Goal: Information Seeking & Learning: Learn about a topic

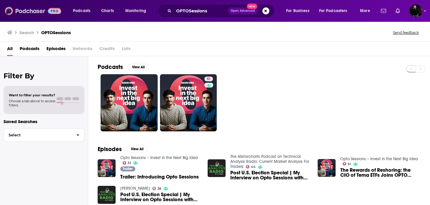
click at [23, 15] on img at bounding box center [33, 10] width 56 height 11
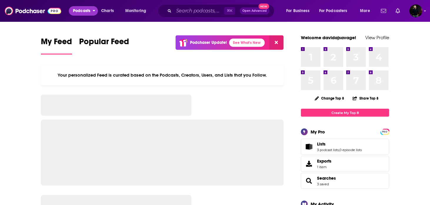
click at [76, 12] on span "Podcasts" at bounding box center [81, 11] width 17 height 8
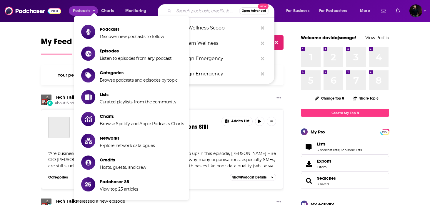
click at [194, 10] on input "Search podcasts, credits, & more..." at bounding box center [206, 10] width 65 height 9
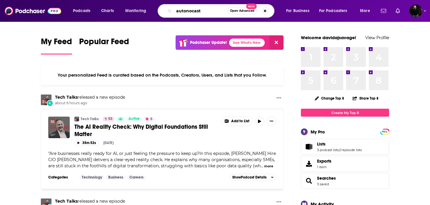
type input "autonocast"
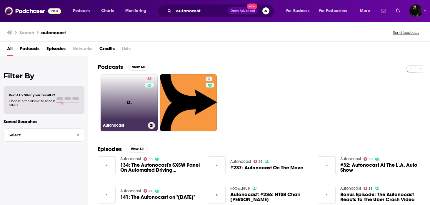
click at [129, 113] on link "55 Autonocast" at bounding box center [129, 102] width 57 height 57
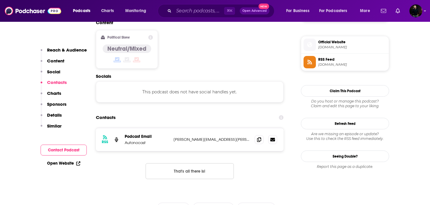
scroll to position [465, 0]
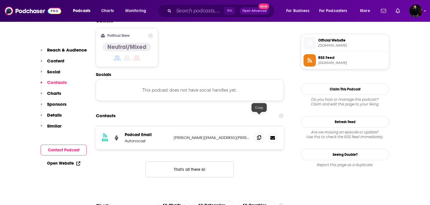
click at [259, 135] on icon at bounding box center [259, 137] width 4 height 5
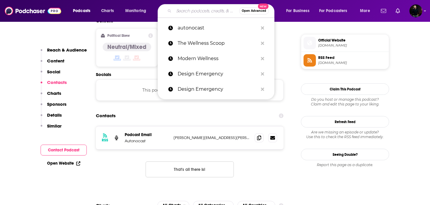
click at [194, 9] on input "Search podcasts, credits, & more..." at bounding box center [206, 10] width 65 height 9
paste input "Manifest Space (CNBC)"
type input "Manifest Space (CNBC)"
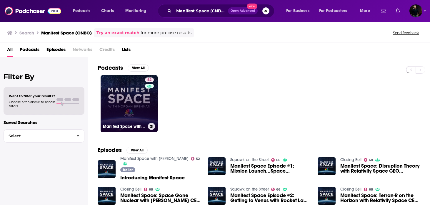
click at [126, 101] on link "52 Manifest Space with [PERSON_NAME]" at bounding box center [129, 103] width 57 height 57
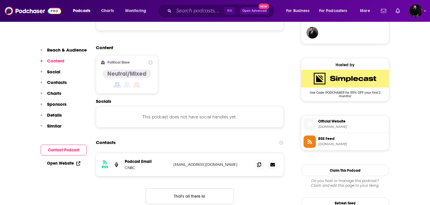
scroll to position [443, 0]
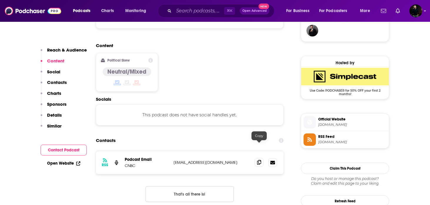
click at [260, 160] on icon at bounding box center [259, 162] width 4 height 5
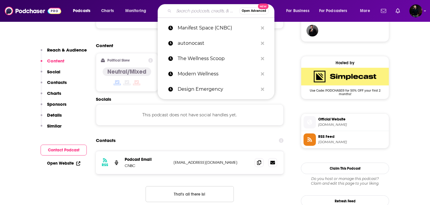
click at [195, 11] on input "Search podcasts, credits, & more..." at bounding box center [206, 10] width 65 height 9
paste input "Shift: A podcast about mobility"
type input "Shift: A podcast about mobility"
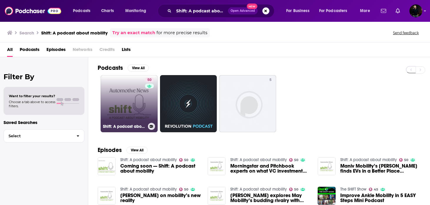
click at [127, 109] on link "50 Shift: A podcast about mobility" at bounding box center [129, 103] width 57 height 57
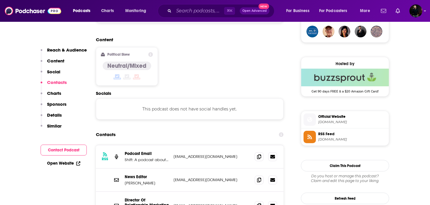
scroll to position [443, 0]
click at [256, 152] on span at bounding box center [259, 156] width 9 height 9
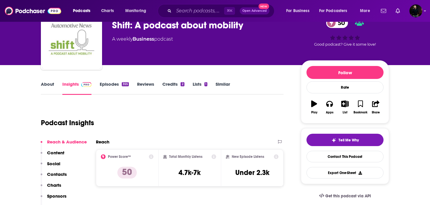
scroll to position [0, 0]
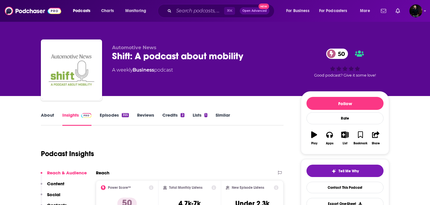
click at [115, 118] on link "Episodes 355" at bounding box center [114, 119] width 29 height 14
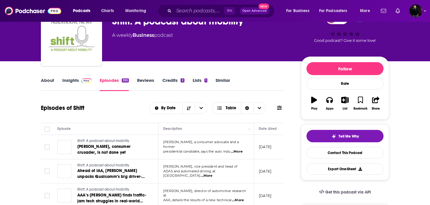
scroll to position [87, 0]
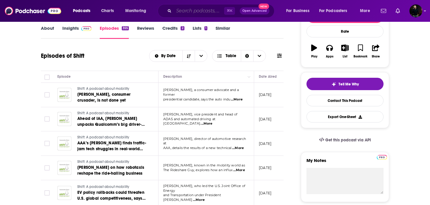
click at [186, 14] on input "Search podcasts, credits, & more..." at bounding box center [199, 10] width 50 height 9
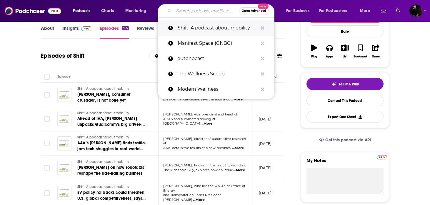
click at [213, 29] on p "Shift: A podcast about mobility" at bounding box center [218, 27] width 80 height 15
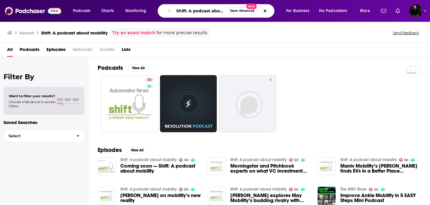
click at [204, 11] on input "Shift: A podcast about mobility" at bounding box center [201, 10] width 54 height 9
type input "20minute vc"
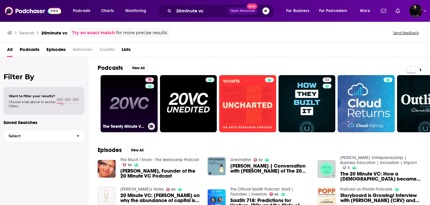
click at [140, 93] on link "76 The Twenty Minute VC (20VC): Venture Capital | Startup Funding | The Pitch" at bounding box center [129, 103] width 57 height 57
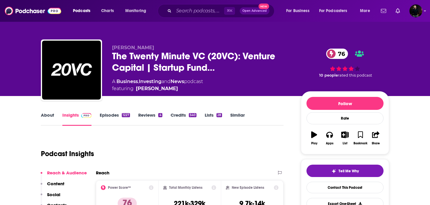
click at [118, 111] on div "About Insights Episodes 1227 Reviews 4 Credits 540 Lists 28 Similar" at bounding box center [162, 118] width 243 height 14
click at [112, 112] on link "Episodes 1227" at bounding box center [115, 119] width 30 height 14
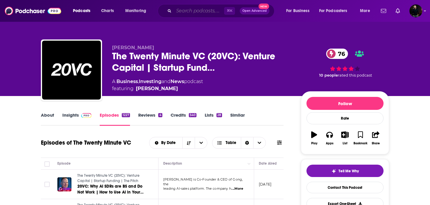
click at [187, 9] on input "Search podcasts, credits, & more..." at bounding box center [199, 10] width 50 height 9
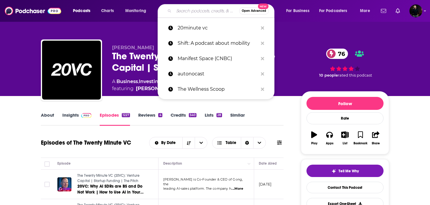
paste input "[PERSON_NAME]"
type input "[PERSON_NAME]"
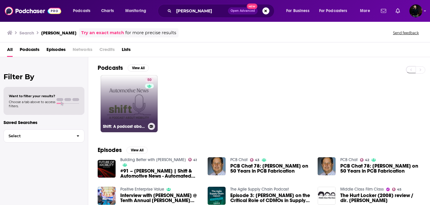
click at [111, 122] on link "50 Shift: A podcast about mobility" at bounding box center [129, 103] width 57 height 57
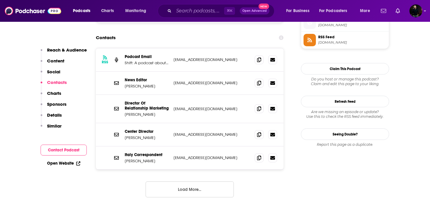
scroll to position [497, 0]
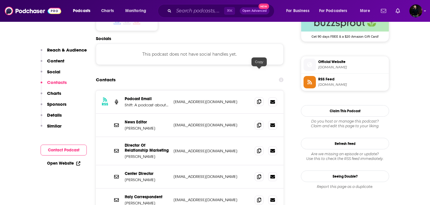
click at [262, 97] on span at bounding box center [259, 101] width 9 height 9
click at [192, 10] on input "Search podcasts, credits, & more..." at bounding box center [199, 10] width 50 height 9
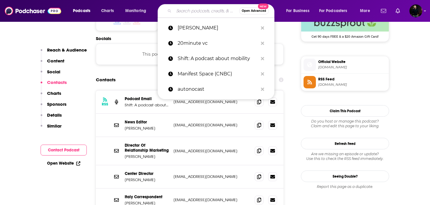
paste input "First Money In"
type input "First Money In"
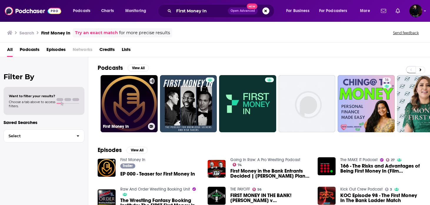
click at [116, 109] on link "First Money In" at bounding box center [129, 103] width 57 height 57
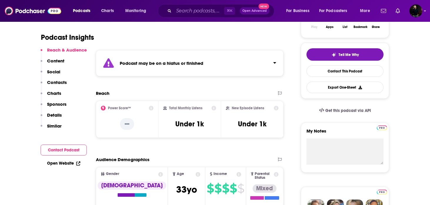
scroll to position [120, 0]
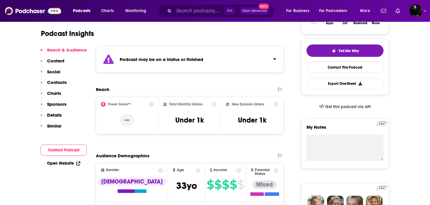
click at [230, 62] on div "Podcast may be on a hiatus or finished" at bounding box center [190, 59] width 188 height 26
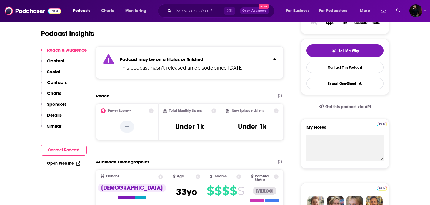
click at [230, 62] on div "Podcast may be on a hiatus or finished This podcast hasn't released an episode …" at bounding box center [182, 63] width 125 height 18
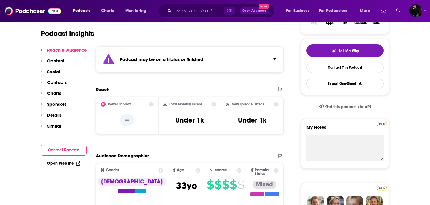
click at [230, 62] on div "Podcast may be on a hiatus or finished" at bounding box center [190, 59] width 188 height 26
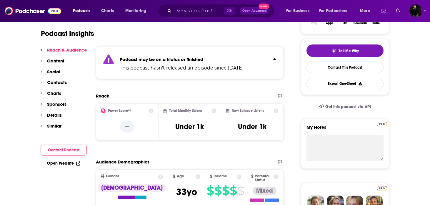
click at [230, 62] on div "Podcast may be on a hiatus or finished This podcast hasn't released an episode …" at bounding box center [182, 63] width 125 height 18
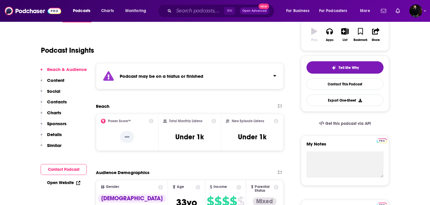
scroll to position [0, 0]
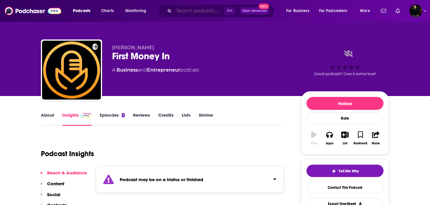
click at [188, 9] on input "Search podcasts, credits, & more..." at bounding box center [199, 10] width 50 height 9
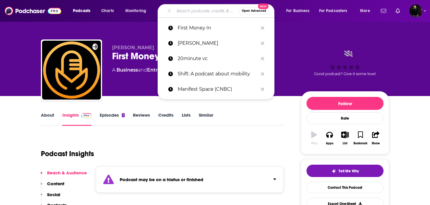
paste input "20VC"
type input "20VC"
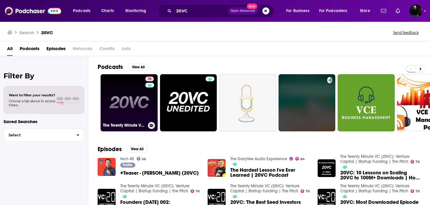
click at [128, 97] on link "76 The Twenty Minute VC (20VC): Venture Capital | Startup Funding | The Pitch" at bounding box center [129, 102] width 57 height 57
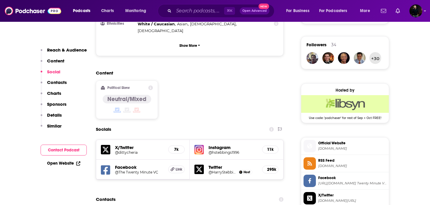
scroll to position [487, 0]
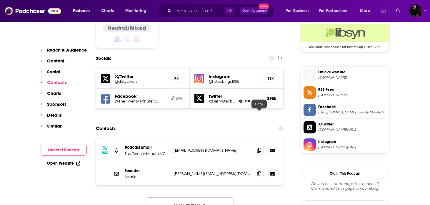
click at [257, 148] on icon at bounding box center [259, 150] width 4 height 5
click at [184, 11] on input "Search podcasts, credits, & more..." at bounding box center [199, 10] width 50 height 9
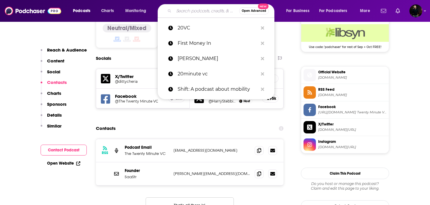
paste input "Bold Names (WSJ)"
type input "Bold Names (WSJ)"
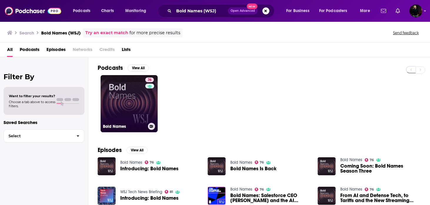
click at [134, 104] on link "76 Bold Names" at bounding box center [129, 103] width 57 height 57
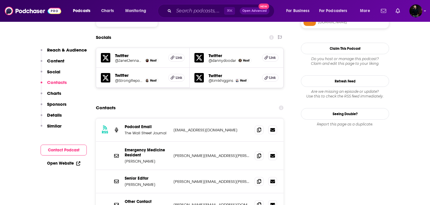
scroll to position [510, 0]
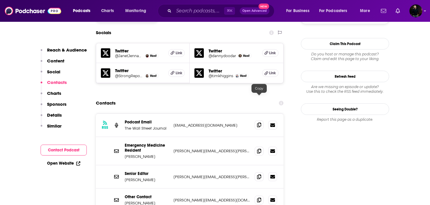
click at [258, 122] on icon at bounding box center [259, 124] width 4 height 5
click at [185, 9] on input "Search podcasts, credits, & more..." at bounding box center [199, 10] width 50 height 9
paste input "[PERSON_NAME] Tech"
type input "[PERSON_NAME] Tech"
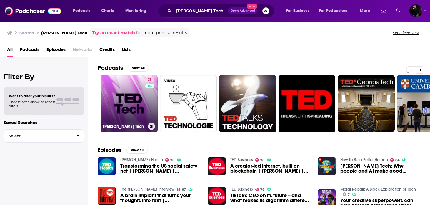
click at [145, 111] on link "76 [PERSON_NAME] Tech" at bounding box center [129, 103] width 57 height 57
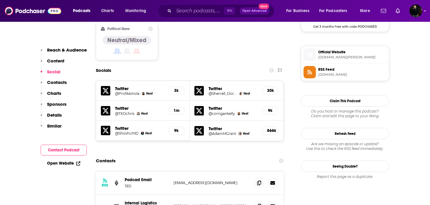
scroll to position [521, 0]
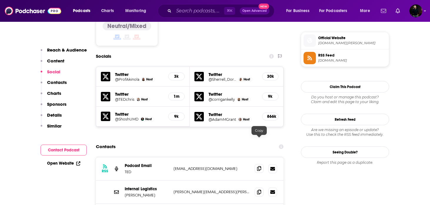
click at [259, 166] on icon at bounding box center [259, 168] width 4 height 5
click at [202, 14] on input "Search podcasts, credits, & more..." at bounding box center [199, 10] width 50 height 9
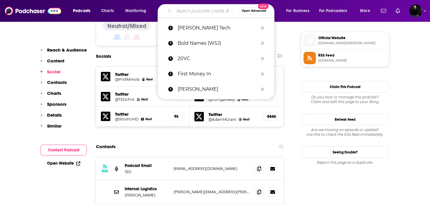
paste input "The [PERSON_NAME] Show (The [US_STATE] Times)"
type input "The [PERSON_NAME] Show (The [US_STATE] Times)"
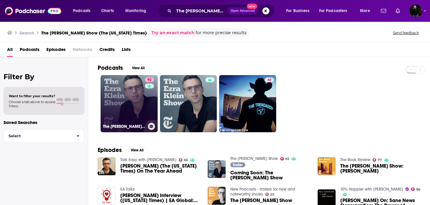
click at [138, 116] on link "92 The [PERSON_NAME] Show" at bounding box center [129, 103] width 57 height 57
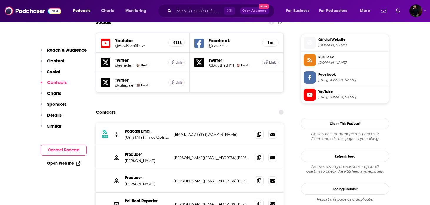
scroll to position [528, 0]
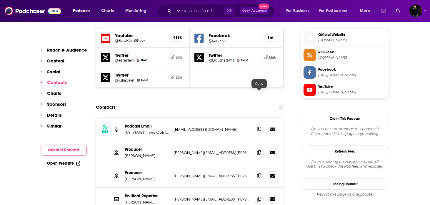
click at [261, 127] on icon at bounding box center [259, 129] width 4 height 5
click at [182, 12] on input "Search podcasts, credits, & more..." at bounding box center [199, 10] width 50 height 9
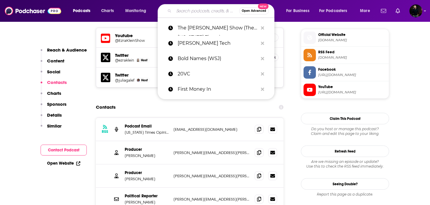
paste input "Moonshots"
type input "Moonshots"
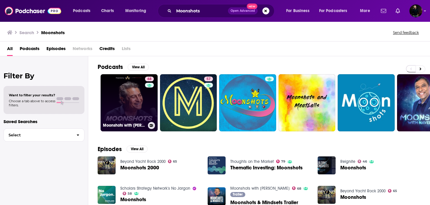
click at [131, 100] on link "68 Moonshots with [PERSON_NAME]" at bounding box center [129, 102] width 57 height 57
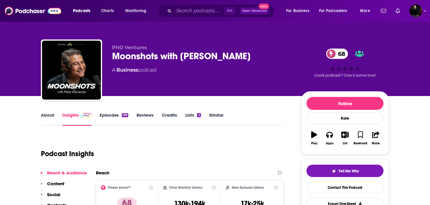
click at [195, 151] on div "Podcast Insights" at bounding box center [160, 150] width 238 height 30
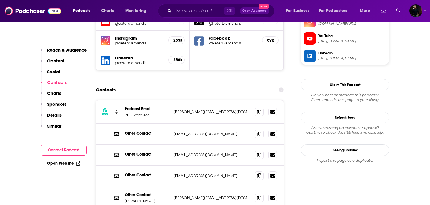
scroll to position [560, 0]
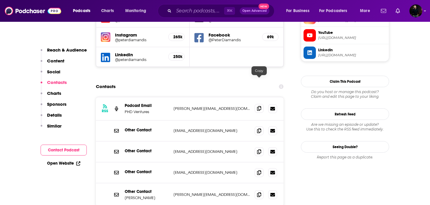
click at [259, 106] on icon at bounding box center [259, 108] width 4 height 5
